Goal: Information Seeking & Learning: Learn about a topic

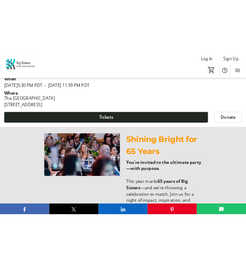
scroll to position [401, 0]
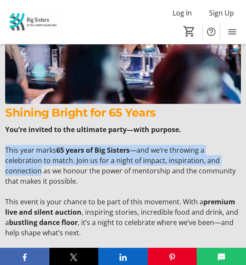
drag, startPoint x: 4, startPoint y: 150, endPoint x: 40, endPoint y: 172, distance: 41.3
click at [40, 172] on div "You’re invited to the ultimate party—with purpose. This year marks 65 years of …" at bounding box center [123, 181] width 246 height 114
copy p "This year marks 65 years of Big Sisters —and we’re throwing a celebration to ma…"
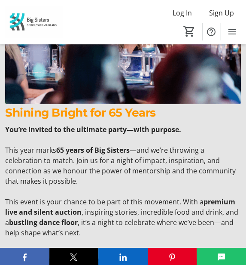
click at [115, 200] on p "This event is your chance to be part of this movement. With a premium live and …" at bounding box center [123, 217] width 236 height 41
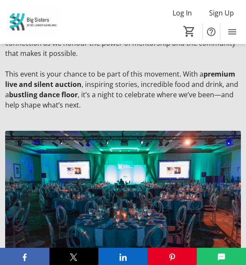
scroll to position [529, 0]
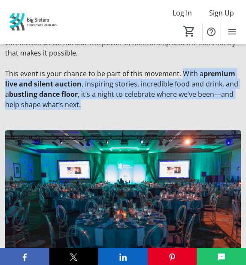
drag, startPoint x: 181, startPoint y: 74, endPoint x: 117, endPoint y: 104, distance: 70.8
click at [117, 104] on p "This event is your chance to be part of this movement. With a premium live and …" at bounding box center [123, 88] width 236 height 41
copy p "With a premium live and silent auction , inspiring stories, incredible food and…"
click at [140, 108] on p "This event is your chance to be part of this movement. With a premium live and …" at bounding box center [123, 88] width 236 height 41
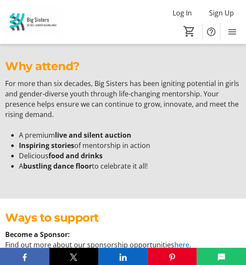
scroll to position [1169, 0]
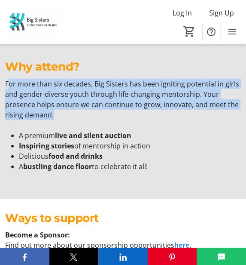
drag, startPoint x: 7, startPoint y: 85, endPoint x: 65, endPoint y: 113, distance: 64.1
click at [65, 113] on p "For more than six decades, Big Sisters has been igniting potential in girls and…" at bounding box center [123, 99] width 236 height 41
copy p "or more than six decades, Big Sisters has been igniting potential in girls and …"
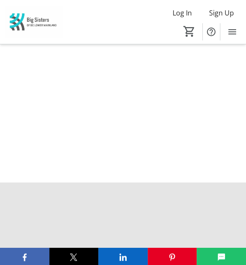
scroll to position [1474, 0]
